Goal: Information Seeking & Learning: Learn about a topic

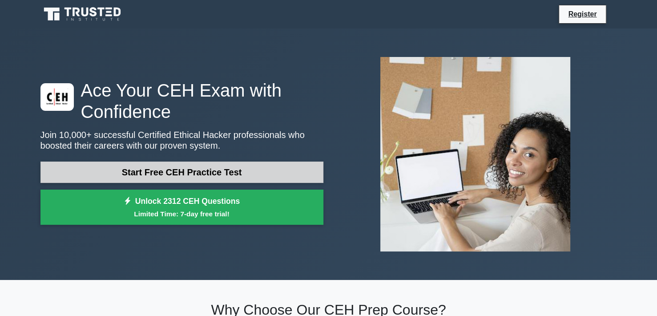
click at [191, 173] on link "Start Free CEH Practice Test" at bounding box center [182, 172] width 283 height 21
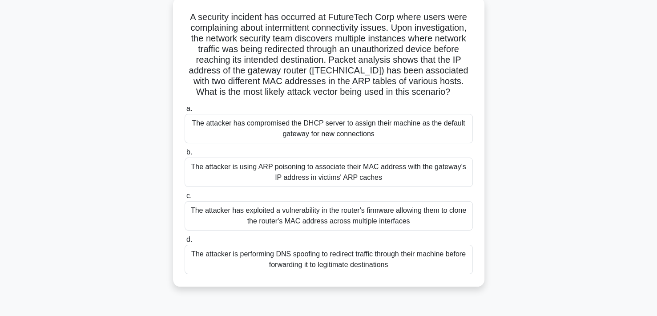
scroll to position [52, 0]
click at [344, 182] on div "The attacker is using ARP poisoning to associate their MAC address with the gat…" at bounding box center [329, 172] width 288 height 29
click at [185, 156] on input "b. The attacker is using ARP poisoning to associate their MAC address with the …" at bounding box center [185, 153] width 0 height 6
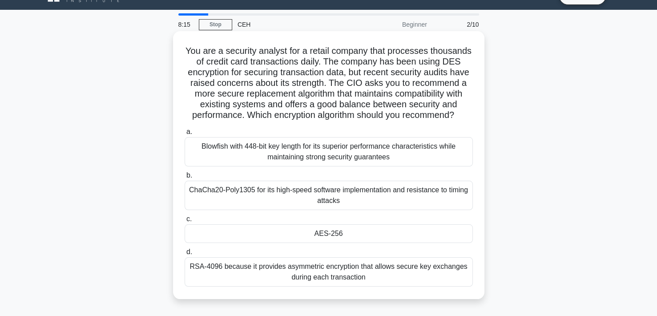
scroll to position [19, 0]
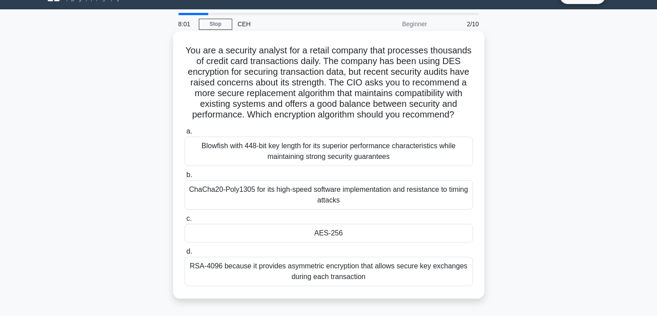
click at [390, 243] on div "AES-256" at bounding box center [329, 233] width 288 height 19
click at [185, 222] on input "c. AES-256" at bounding box center [185, 219] width 0 height 6
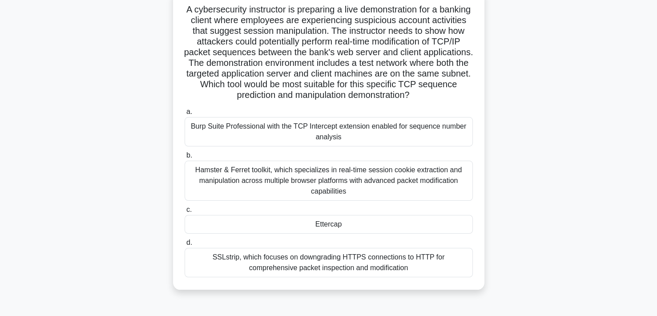
scroll to position [61, 0]
click at [296, 133] on div "Burp Suite Professional with the TCP Intercept extension enabled for sequence n…" at bounding box center [329, 131] width 288 height 29
click at [185, 114] on input "a. Burp Suite Professional with the TCP Intercept extension enabled for sequenc…" at bounding box center [185, 112] width 0 height 6
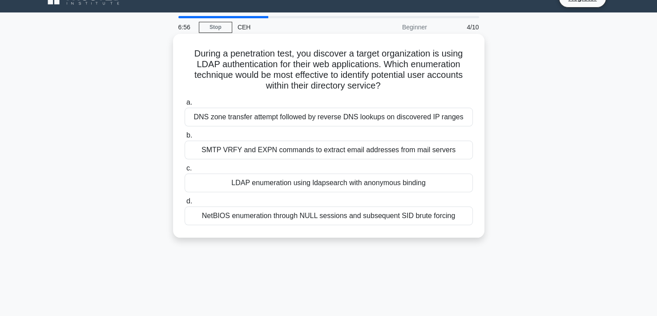
scroll to position [19, 0]
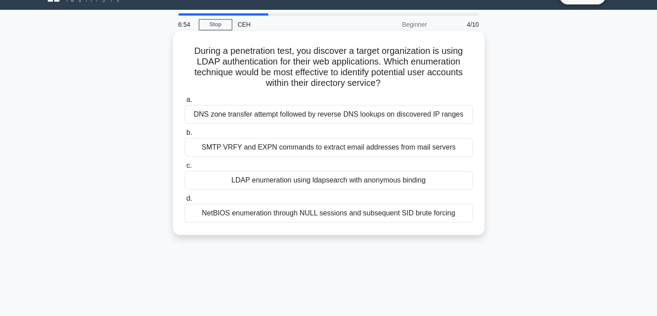
click at [358, 184] on div "LDAP enumeration using ldapsearch with anonymous binding" at bounding box center [329, 180] width 288 height 19
click at [185, 169] on input "c. LDAP enumeration using ldapsearch with anonymous binding" at bounding box center [185, 166] width 0 height 6
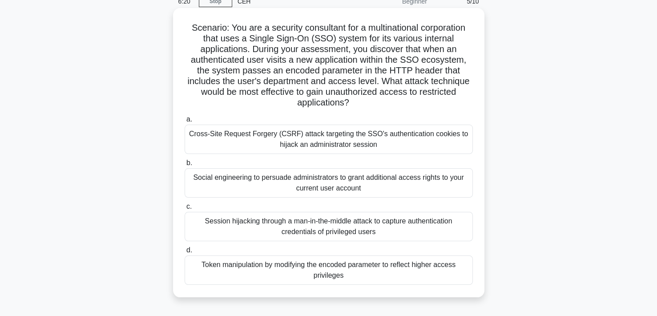
scroll to position [41, 0]
click at [347, 232] on div "Session hijacking through a man-in-the-middle attack to capture authentication …" at bounding box center [329, 227] width 288 height 29
click at [185, 211] on input "c. Session hijacking through a man-in-the-middle attack to capture authenticati…" at bounding box center [185, 208] width 0 height 6
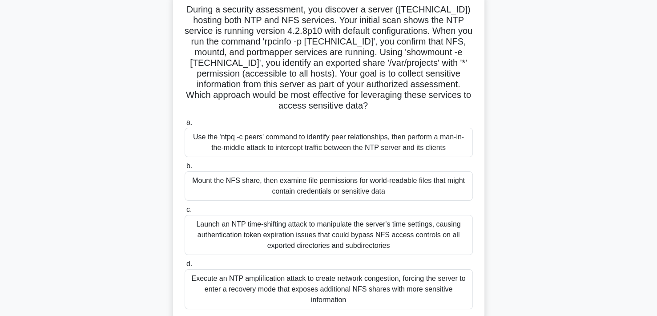
scroll to position [62, 0]
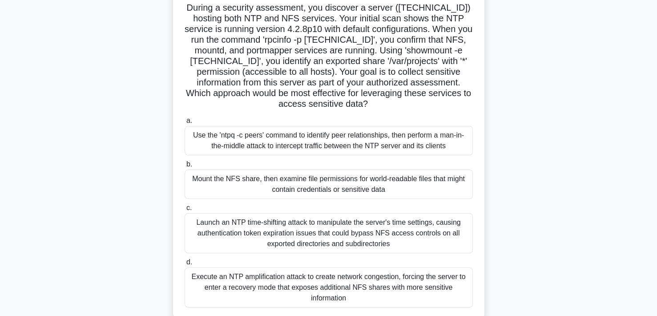
click at [366, 195] on div "Mount the NFS share, then examine file permissions for world-readable files tha…" at bounding box center [329, 184] width 288 height 29
click at [185, 167] on input "b. Mount the NFS share, then examine file permissions for world-readable files …" at bounding box center [185, 165] width 0 height 6
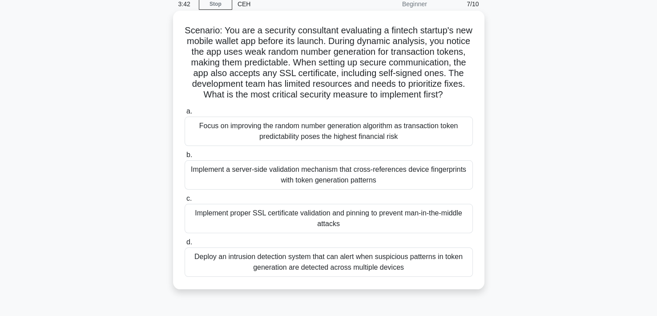
scroll to position [39, 0]
click at [373, 230] on div "Implement proper SSL certificate validation and pinning to prevent man-in-the-m…" at bounding box center [329, 218] width 288 height 29
click at [185, 202] on input "c. Implement proper SSL certificate validation and pinning to prevent man-in-th…" at bounding box center [185, 199] width 0 height 6
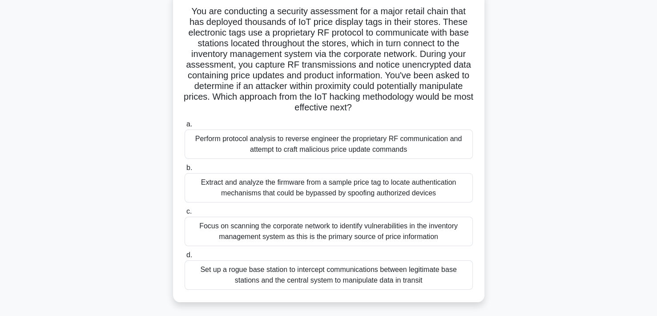
scroll to position [59, 0]
click at [410, 270] on div "Set up a rogue base station to intercept communications between legitimate base…" at bounding box center [329, 274] width 288 height 29
click at [185, 258] on input "d. Set up a rogue base station to intercept communications between legitimate b…" at bounding box center [185, 255] width 0 height 6
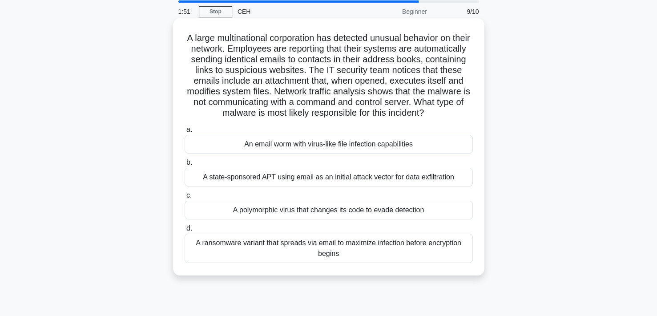
scroll to position [31, 0]
click at [389, 154] on div "An email worm with virus-like file infection capabilities" at bounding box center [329, 144] width 288 height 19
click at [185, 133] on input "a. An email worm with virus-like file infection capabilities" at bounding box center [185, 130] width 0 height 6
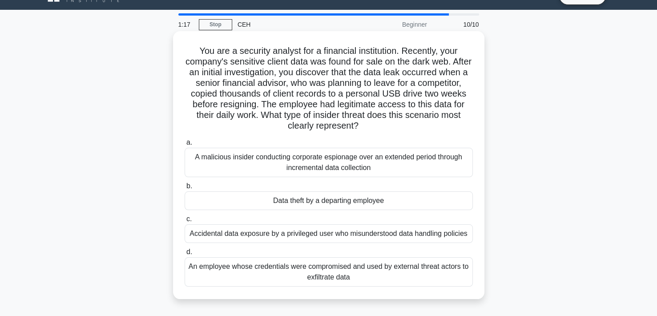
scroll to position [18, 0]
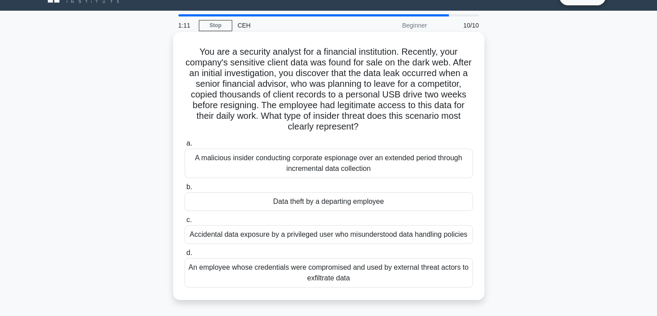
click at [364, 206] on div "Data theft by a departing employee" at bounding box center [329, 201] width 288 height 19
click at [185, 190] on input "b. Data theft by a departing employee" at bounding box center [185, 187] width 0 height 6
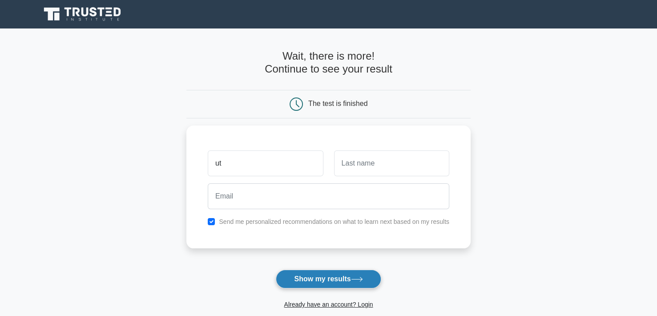
type input "u"
type input "happy"
type input "gamer"
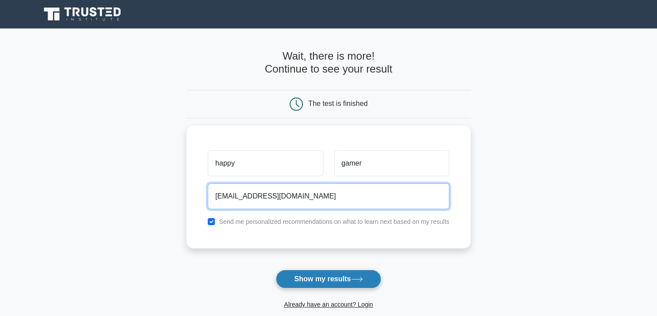
type input "hg0526104@gmail.com"
click at [276, 270] on button "Show my results" at bounding box center [328, 279] width 105 height 19
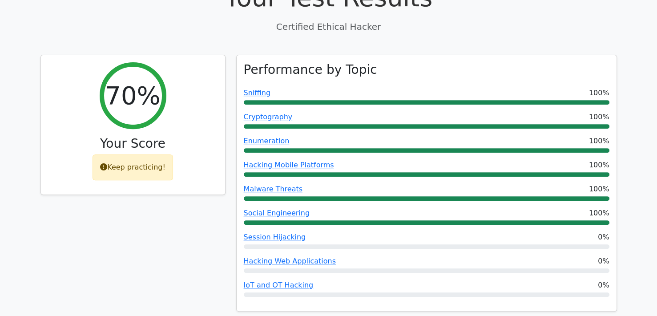
scroll to position [327, 0]
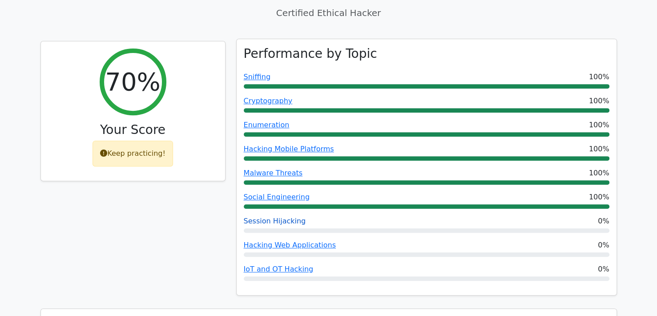
click at [286, 217] on link "Session Hijacking" at bounding box center [275, 221] width 62 height 8
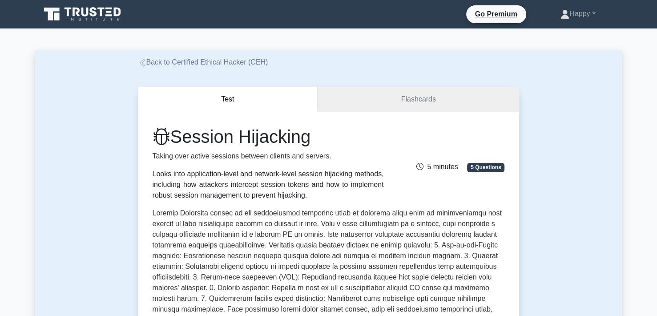
click at [428, 90] on link "Flashcards" at bounding box center [418, 99] width 201 height 25
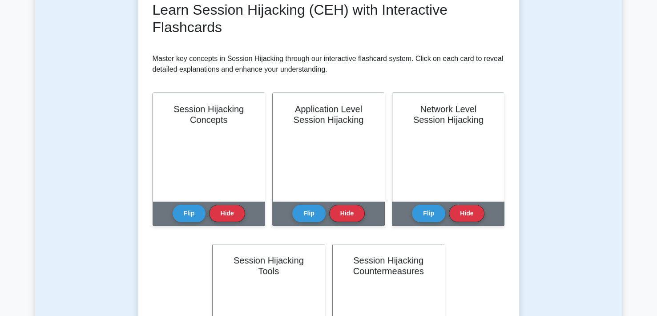
scroll to position [128, 0]
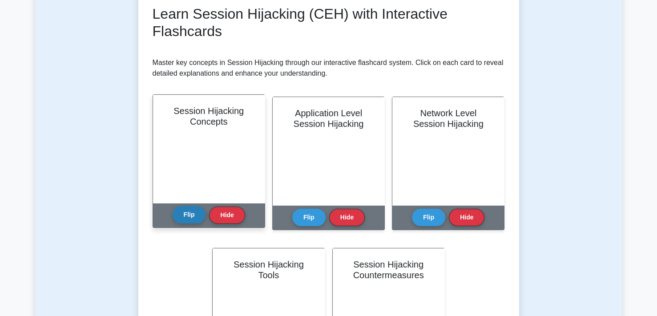
click at [185, 212] on button "Flip" at bounding box center [189, 214] width 33 height 17
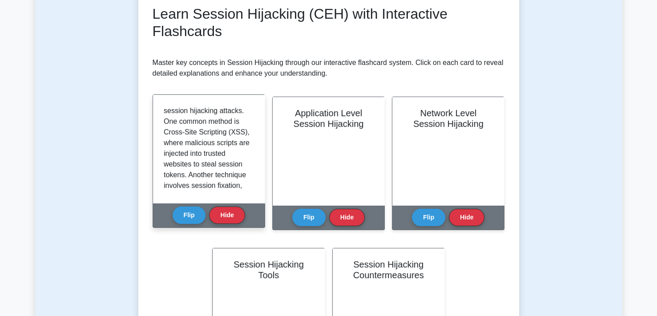
scroll to position [335, 0]
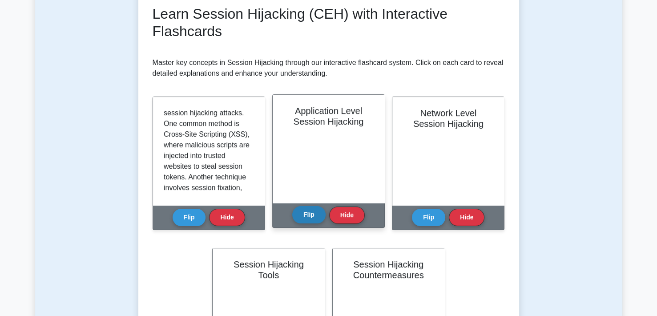
click at [304, 215] on button "Flip" at bounding box center [308, 214] width 33 height 17
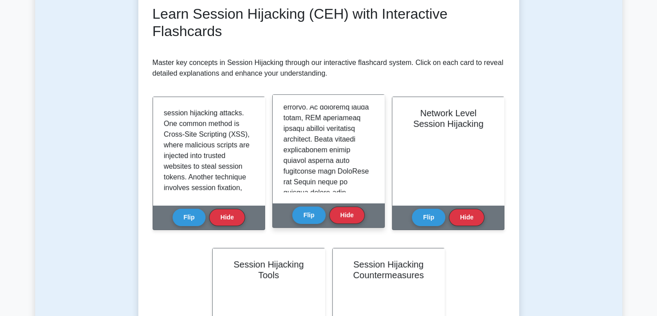
scroll to position [570, 0]
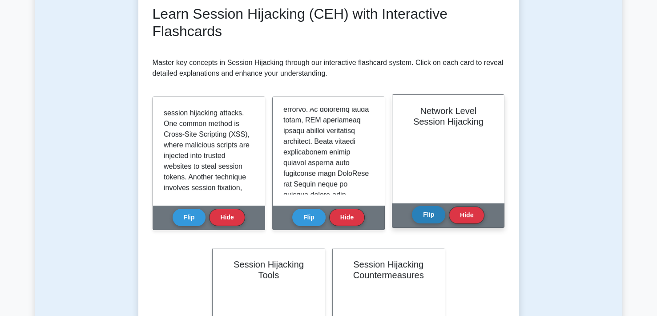
click at [422, 209] on button "Flip" at bounding box center [428, 214] width 33 height 17
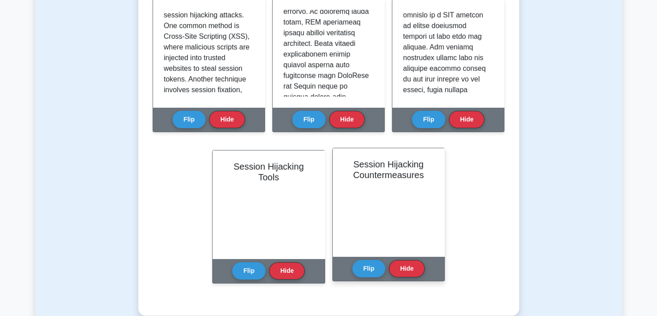
scroll to position [226, 0]
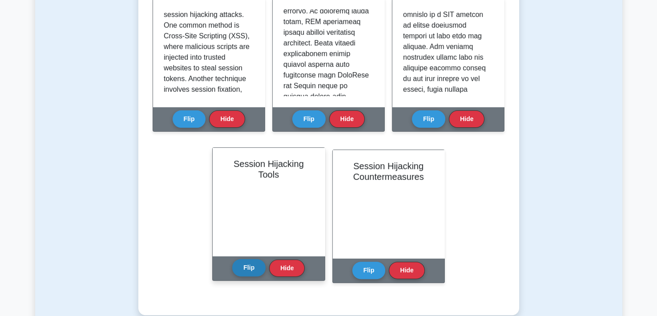
click at [243, 269] on button "Flip" at bounding box center [248, 267] width 33 height 17
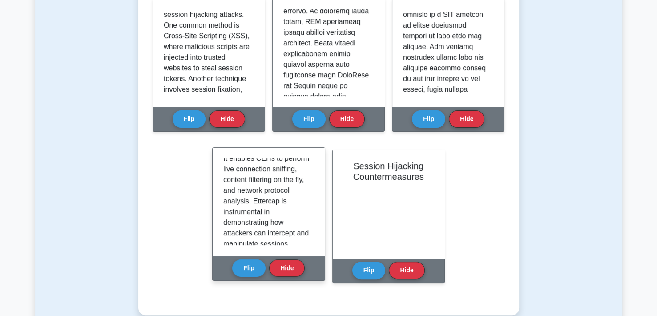
scroll to position [309, 0]
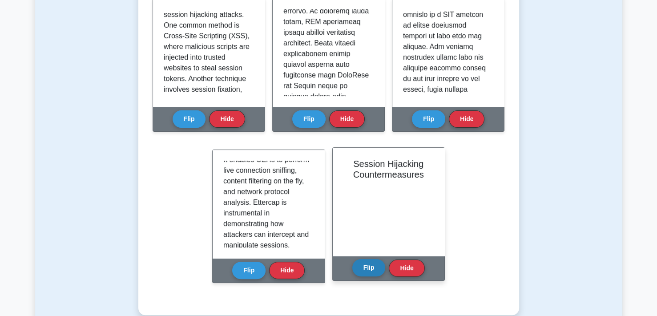
click at [377, 266] on button "Flip" at bounding box center [369, 267] width 33 height 17
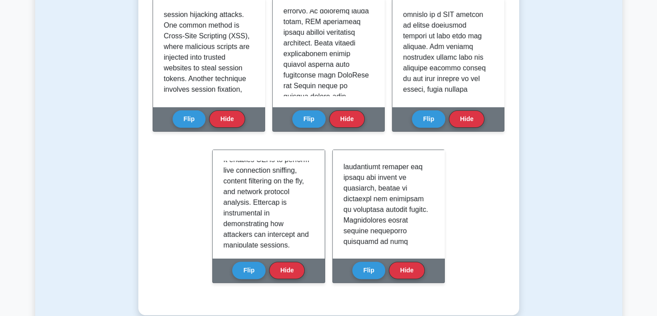
scroll to position [0, 0]
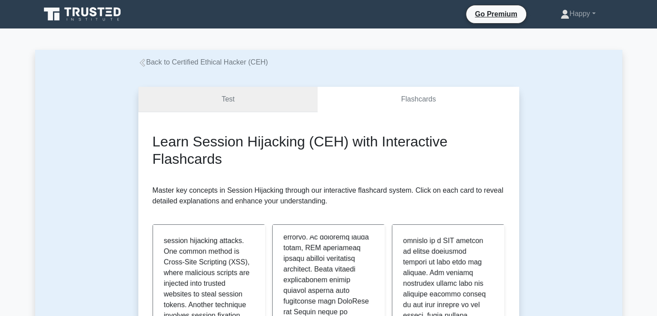
click at [280, 97] on link "Test" at bounding box center [228, 99] width 180 height 25
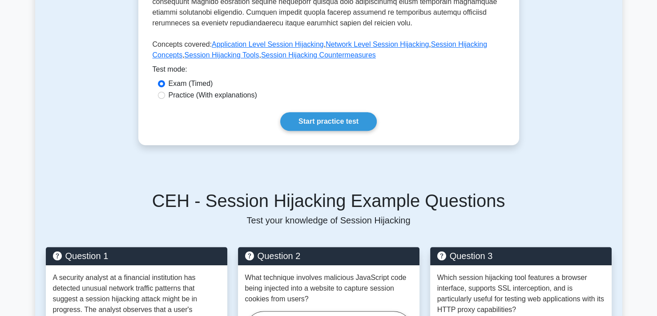
scroll to position [363, 0]
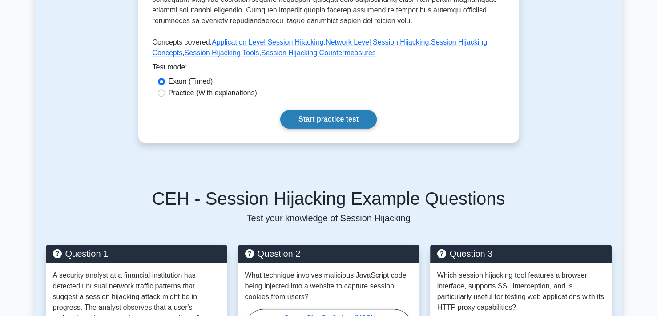
click at [334, 117] on link "Start practice test" at bounding box center [328, 119] width 97 height 19
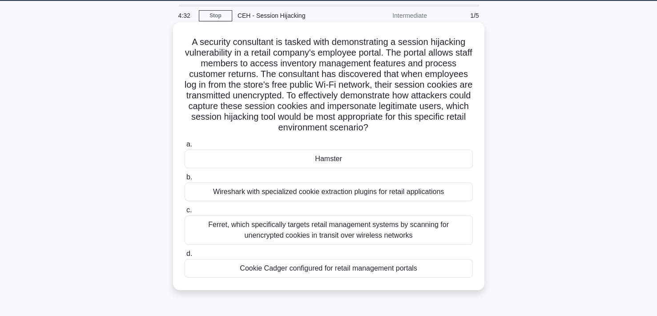
scroll to position [27, 0]
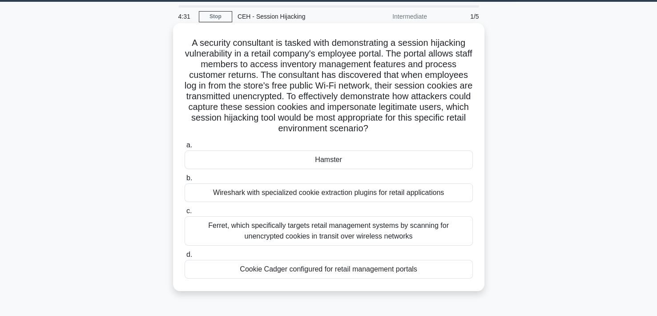
click at [385, 194] on div "Wireshark with specialized cookie extraction plugins for retail applications" at bounding box center [329, 192] width 288 height 19
click at [185, 181] on input "b. Wireshark with specialized cookie extraction plugins for retail applications" at bounding box center [185, 178] width 0 height 6
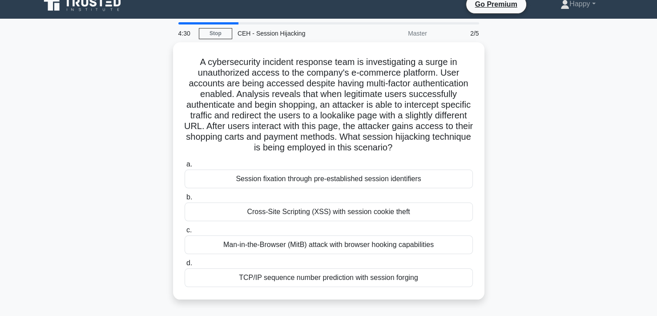
scroll to position [0, 0]
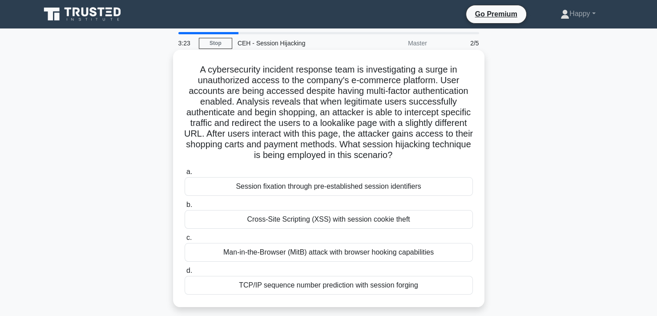
click at [417, 258] on div "Man-in-the-Browser (MitB) attack with browser hooking capabilities" at bounding box center [329, 252] width 288 height 19
click at [185, 241] on input "c. Man-in-the-Browser (MitB) attack with browser hooking capabilities" at bounding box center [185, 238] width 0 height 6
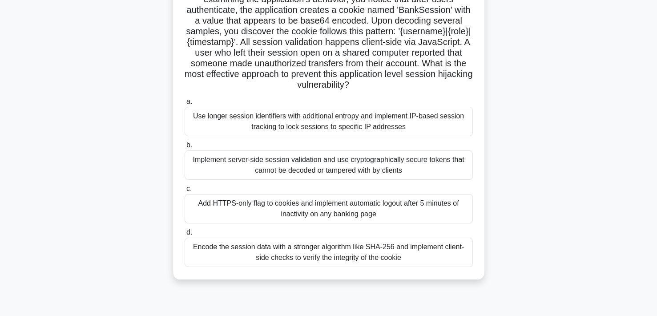
scroll to position [83, 0]
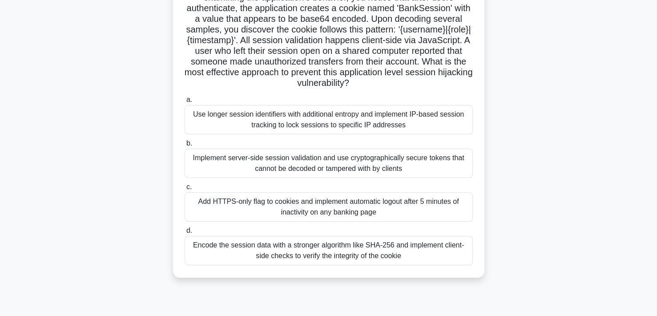
click at [421, 206] on div "Add HTTPS-only flag to cookies and implement automatic logout after 5 minutes o…" at bounding box center [329, 206] width 288 height 29
click at [185, 190] on input "c. Add HTTPS-only flag to cookies and implement automatic logout after 5 minute…" at bounding box center [185, 187] width 0 height 6
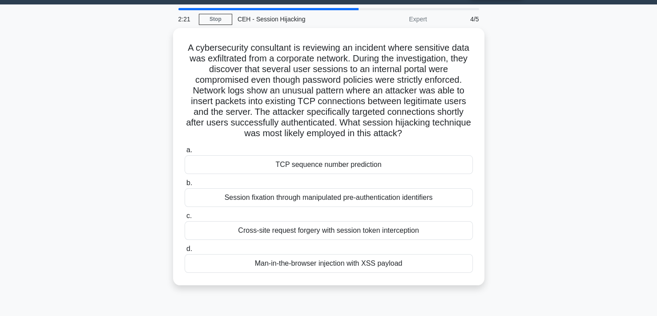
scroll to position [0, 0]
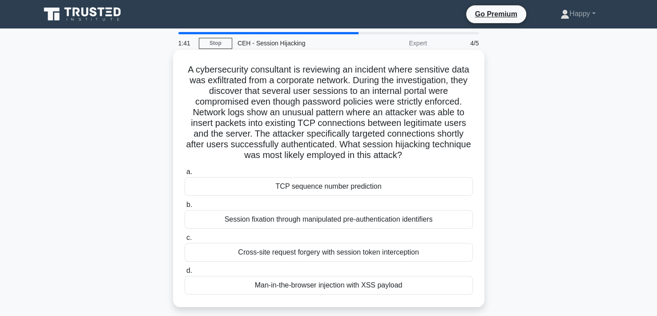
click at [429, 222] on div "Session fixation through manipulated pre-authentication identifiers" at bounding box center [329, 219] width 288 height 19
click at [185, 208] on input "b. Session fixation through manipulated pre-authentication identifiers" at bounding box center [185, 205] width 0 height 6
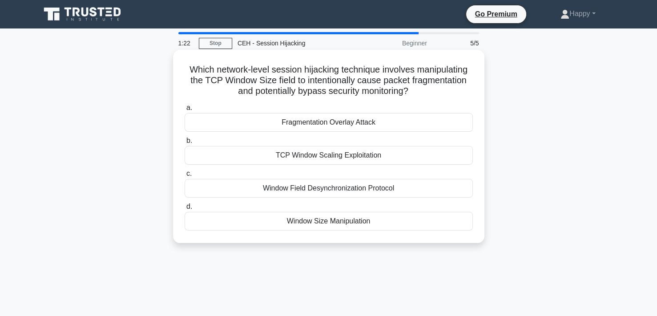
click at [418, 122] on div "Fragmentation Overlay Attack" at bounding box center [329, 122] width 288 height 19
click at [185, 111] on input "a. Fragmentation Overlay Attack" at bounding box center [185, 108] width 0 height 6
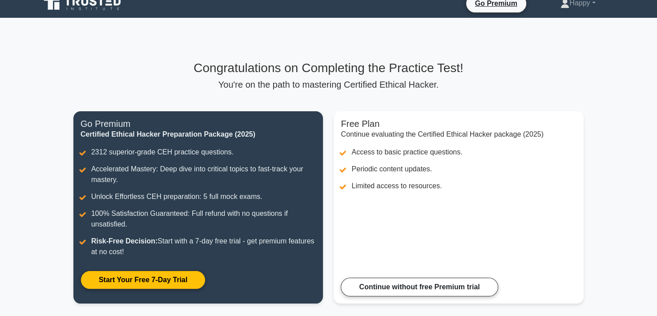
scroll to position [11, 0]
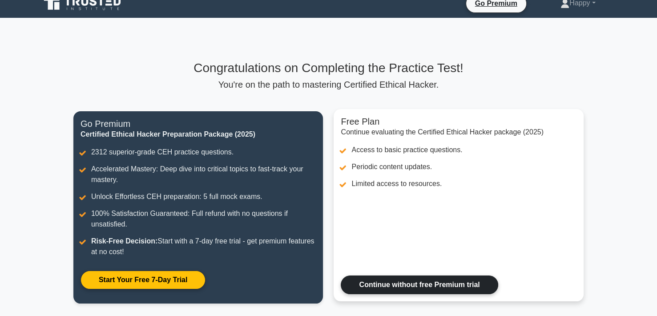
click at [433, 284] on link "Continue without free Premium trial" at bounding box center [419, 285] width 157 height 19
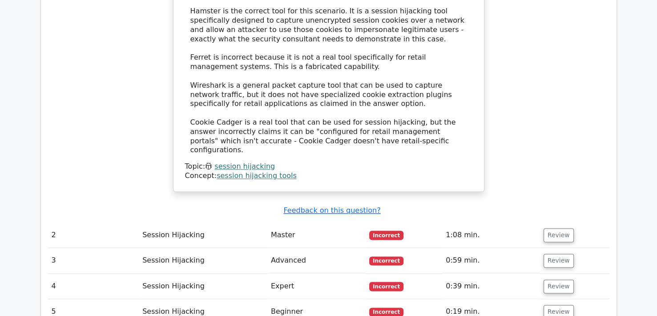
scroll to position [1004, 0]
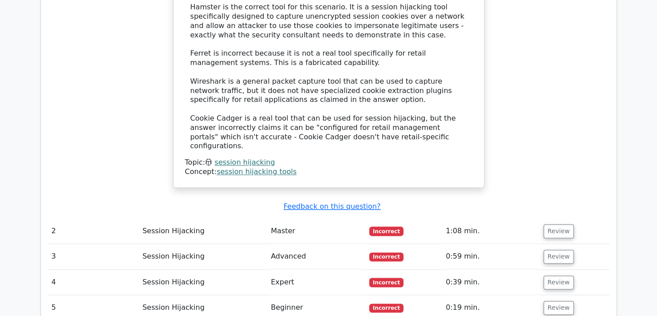
click at [486, 219] on td "1:08 min." at bounding box center [491, 231] width 98 height 25
click at [544, 224] on button "Review" at bounding box center [559, 231] width 30 height 14
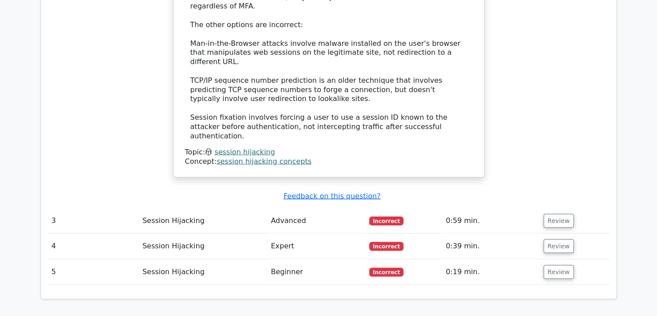
scroll to position [1645, 0]
click at [562, 213] on button "Review" at bounding box center [559, 220] width 30 height 14
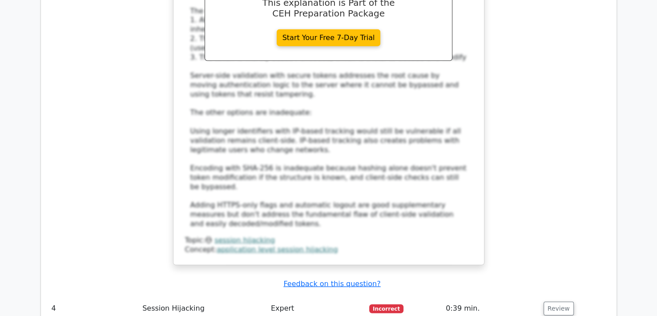
scroll to position [2236, 0]
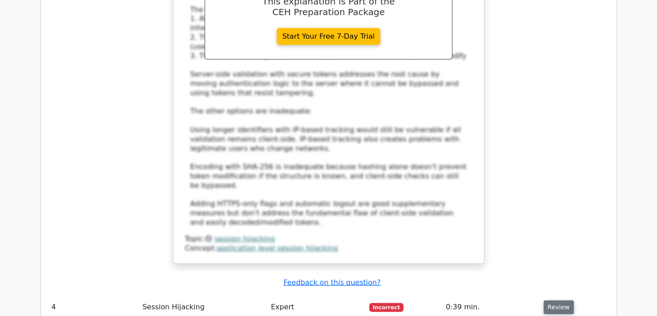
click at [566, 300] on button "Review" at bounding box center [559, 307] width 30 height 14
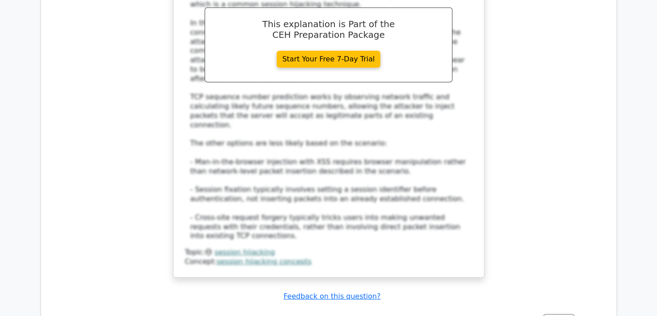
scroll to position [2844, 0]
click at [564, 313] on button "Review" at bounding box center [559, 320] width 30 height 14
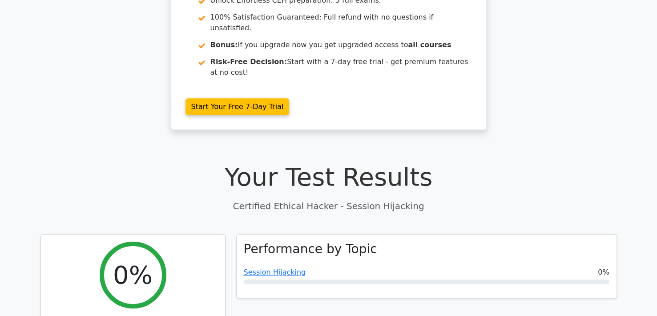
scroll to position [0, 0]
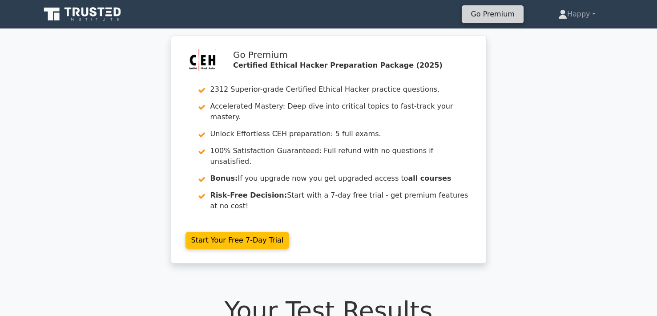
click at [507, 15] on link "Go Premium" at bounding box center [493, 14] width 54 height 12
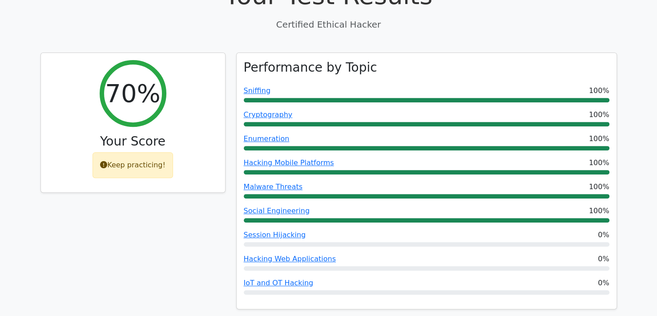
scroll to position [327, 0]
